Goal: Check status

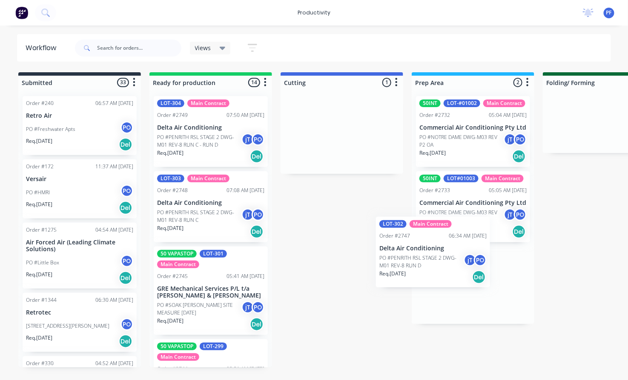
drag, startPoint x: 337, startPoint y: 134, endPoint x: 426, endPoint y: 266, distance: 159.7
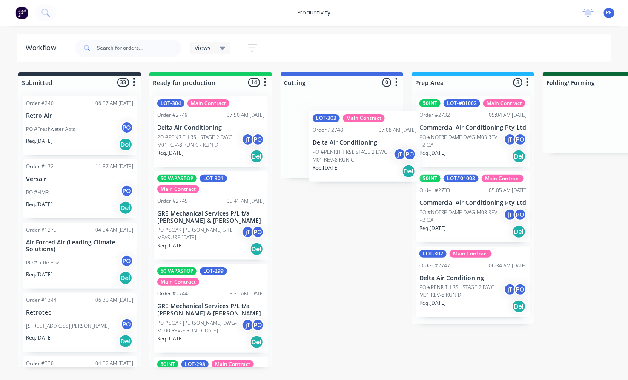
drag, startPoint x: 199, startPoint y: 210, endPoint x: 358, endPoint y: 147, distance: 171.1
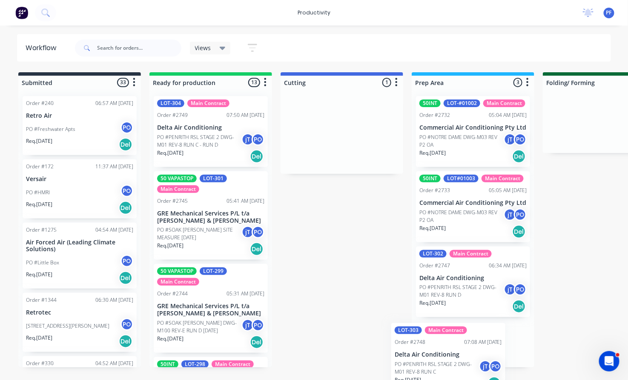
scroll to position [49, 0]
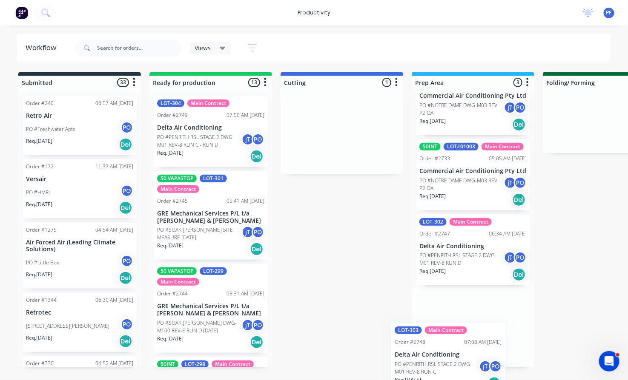
drag, startPoint x: 304, startPoint y: 120, endPoint x: 411, endPoint y: 349, distance: 253.3
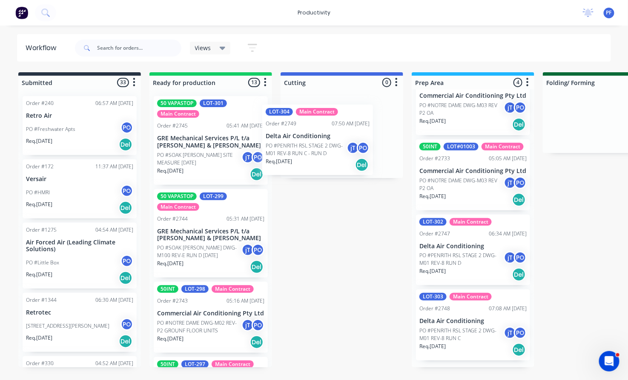
drag, startPoint x: 195, startPoint y: 143, endPoint x: 308, endPoint y: 152, distance: 113.1
